Goal: Find specific page/section: Find specific page/section

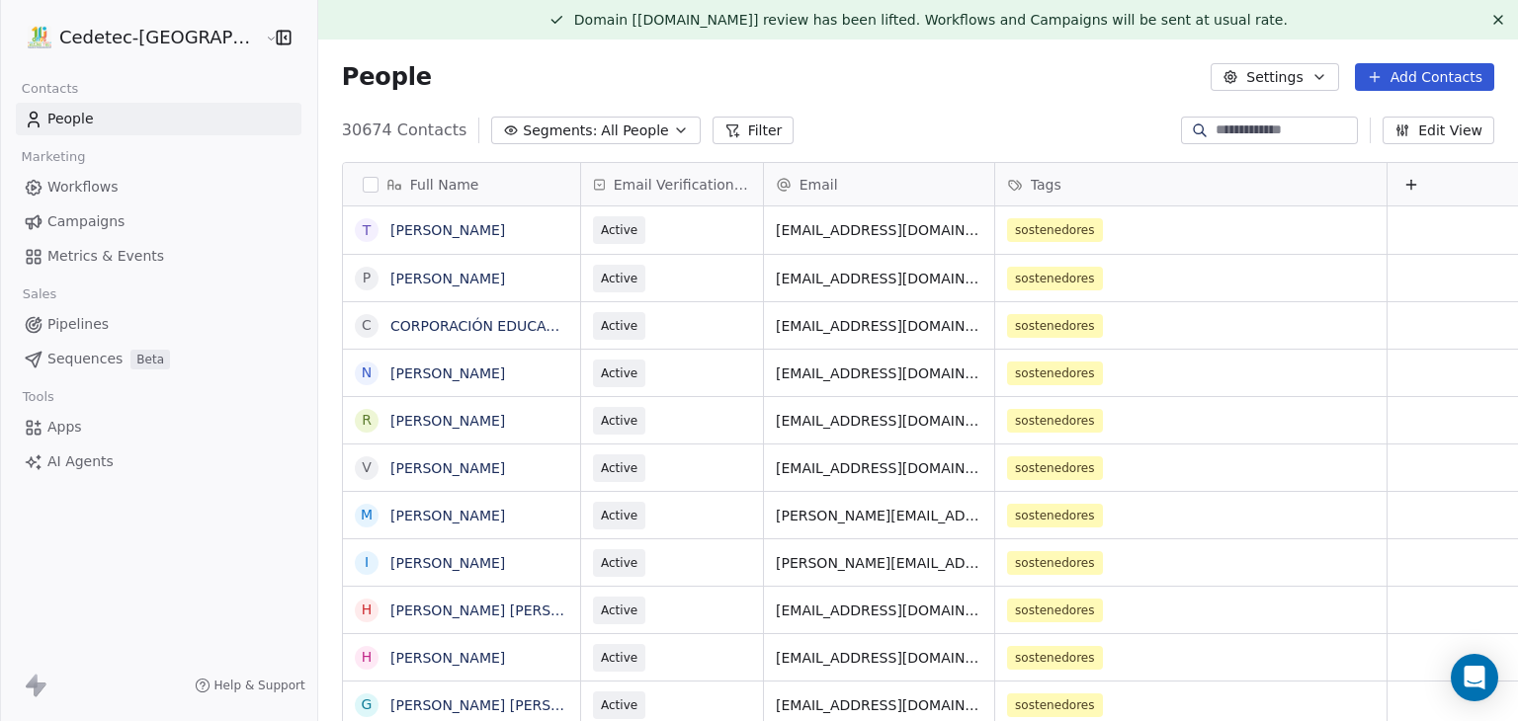
scroll to position [618, 1220]
click at [75, 225] on span "Campaigns" at bounding box center [85, 221] width 77 height 21
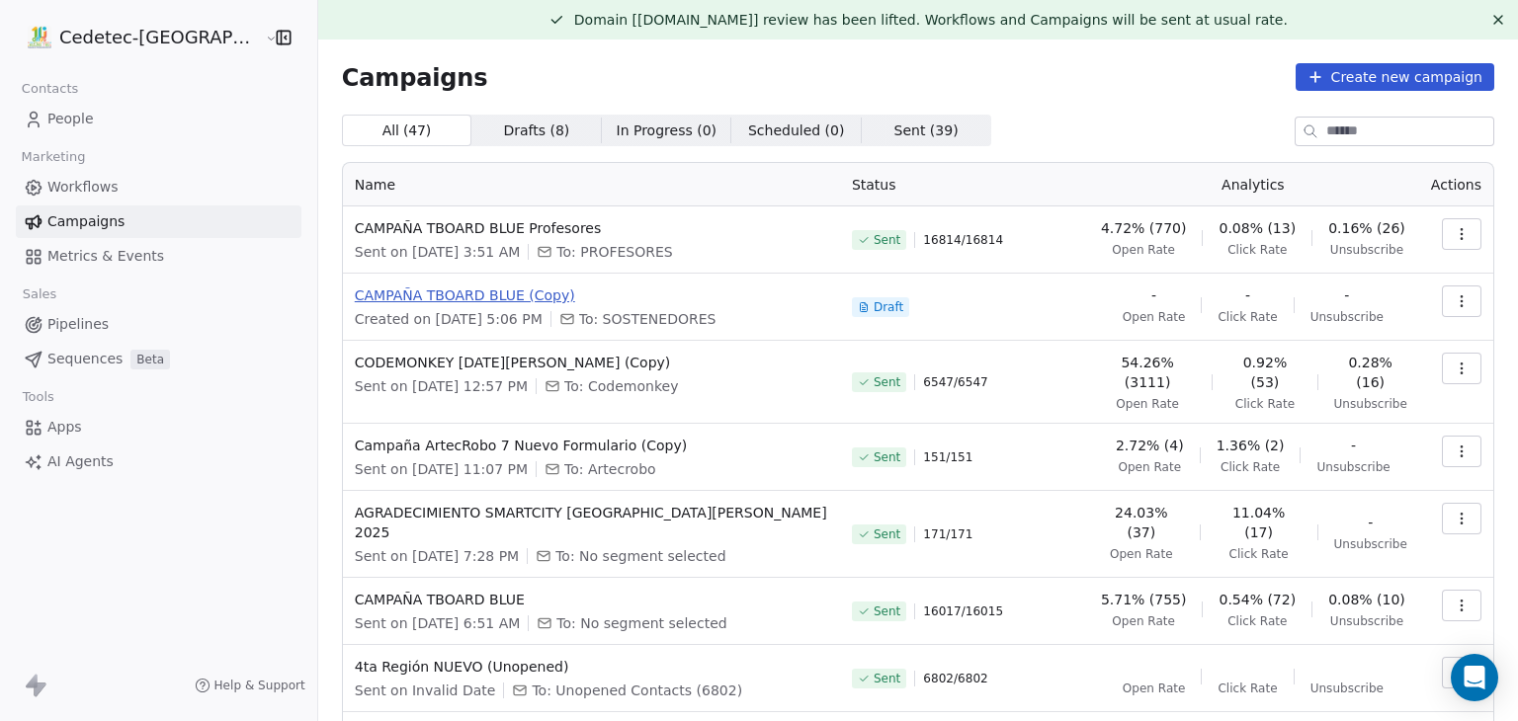
click at [464, 290] on span "CAMPAÑA TBOARD BLUE (Copy)" at bounding box center [591, 296] width 473 height 20
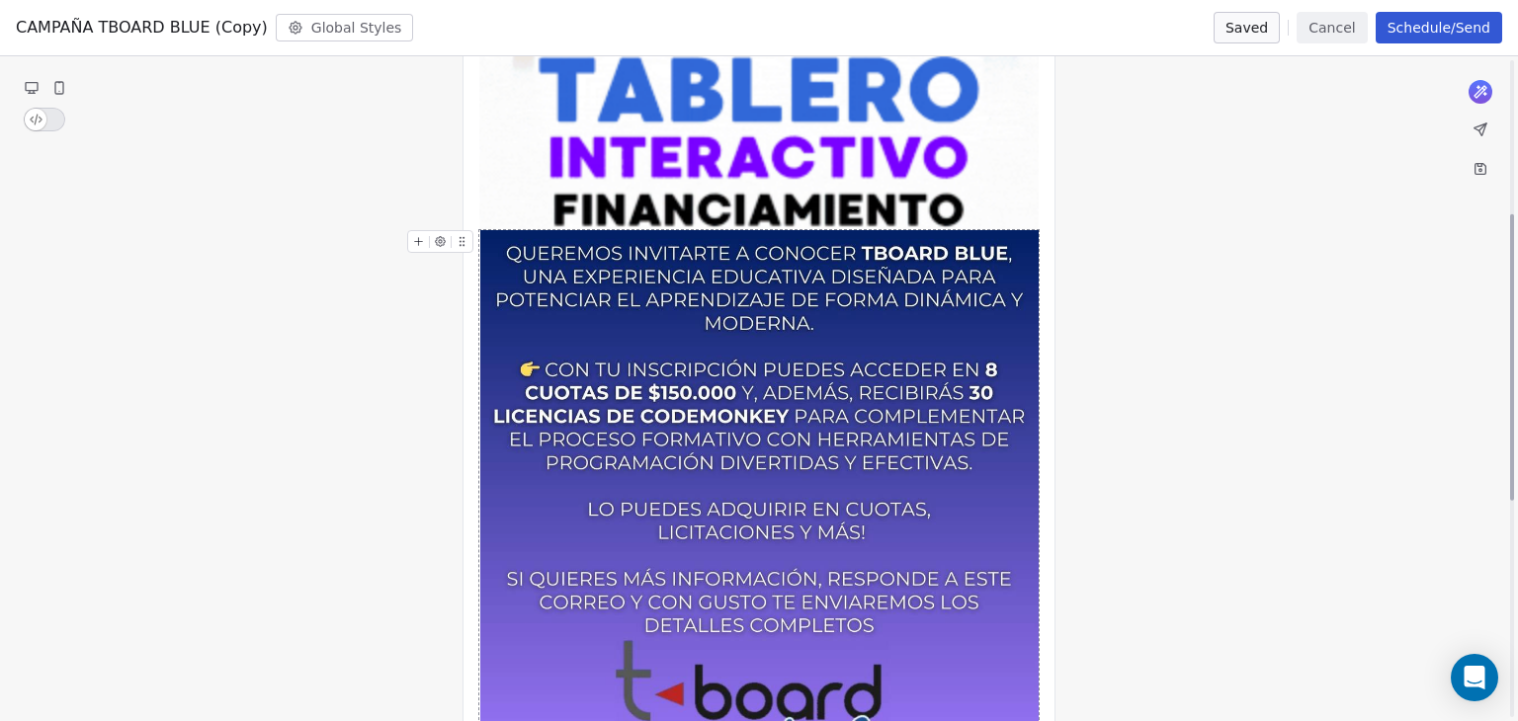
scroll to position [198, 0]
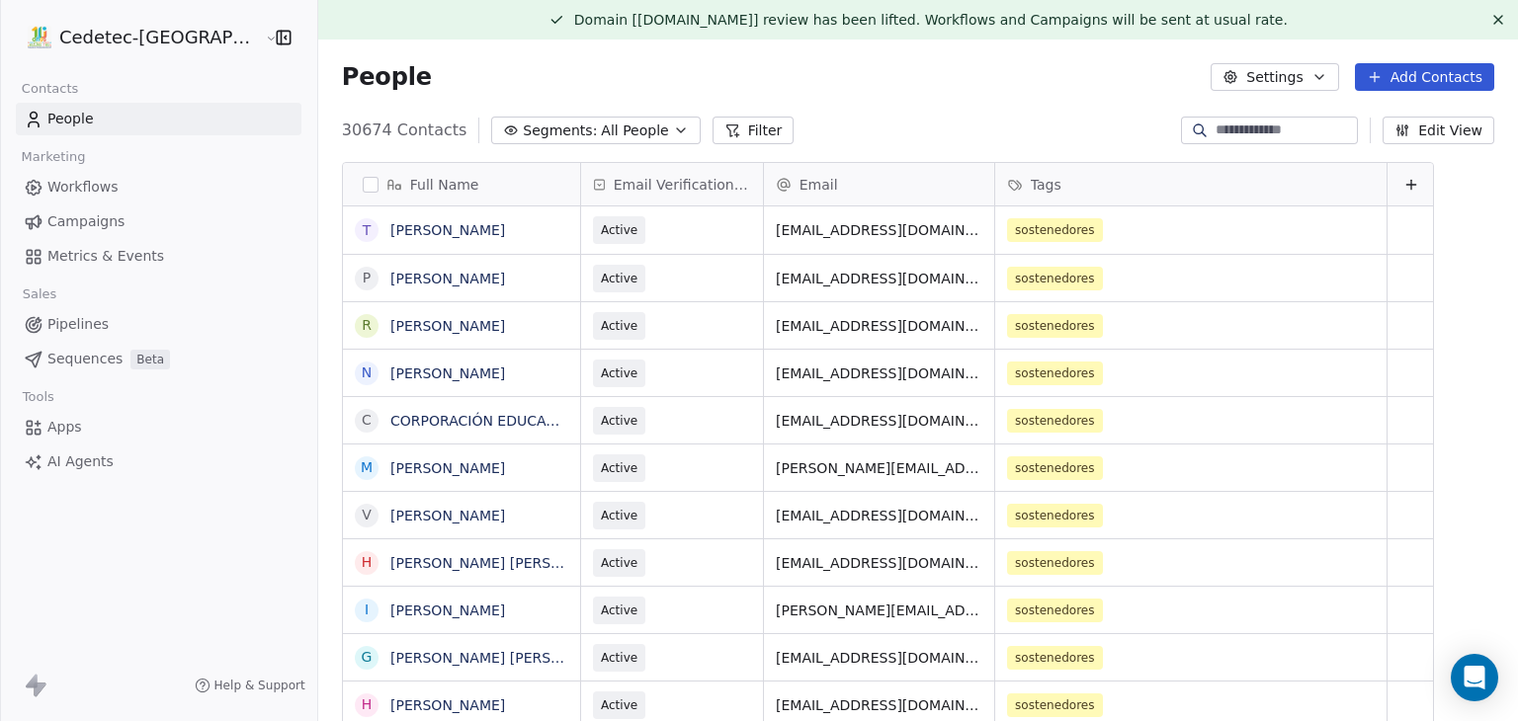
scroll to position [618, 1220]
click at [89, 218] on span "Campaigns" at bounding box center [85, 221] width 77 height 21
